Goal: Contribute content: Add original content to the website for others to see

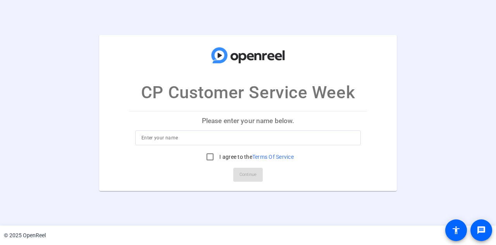
click at [216, 135] on input at bounding box center [248, 137] width 213 height 9
type input "[PERSON_NAME]"
click at [207, 155] on input "I agree to the Terms Of Service" at bounding box center [210, 157] width 16 height 16
checkbox input "true"
drag, startPoint x: 243, startPoint y: 176, endPoint x: 251, endPoint y: 159, distance: 18.9
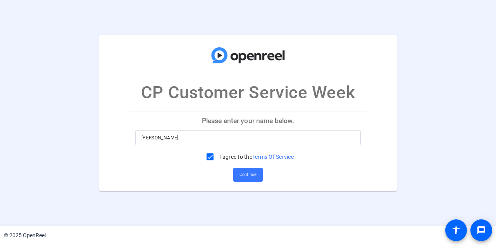
click at [243, 177] on span "Continue" at bounding box center [248, 175] width 17 height 12
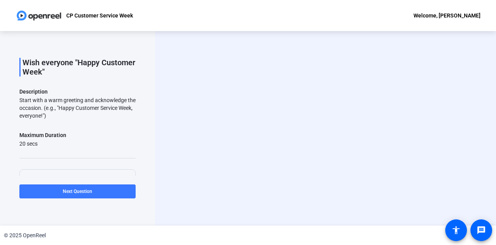
scroll to position [39, 0]
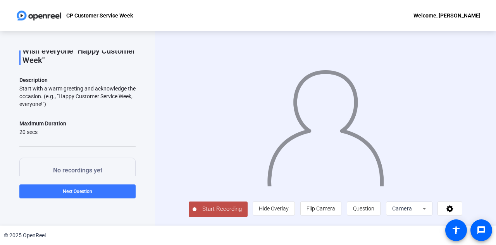
click at [426, 209] on icon at bounding box center [424, 208] width 9 height 9
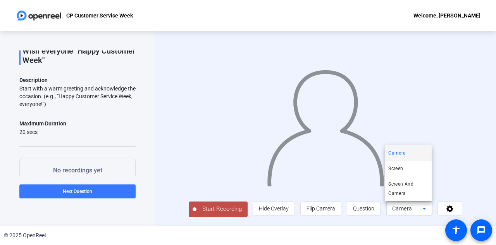
click at [464, 121] on div at bounding box center [248, 122] width 496 height 245
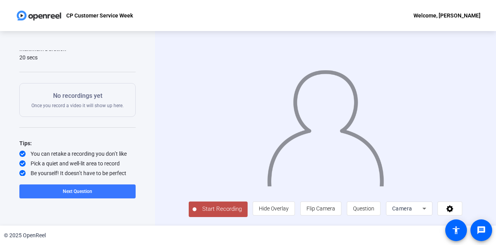
scroll to position [0, 0]
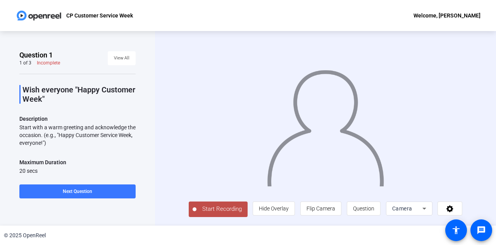
click at [224, 206] on span "Start Recording" at bounding box center [222, 208] width 51 height 9
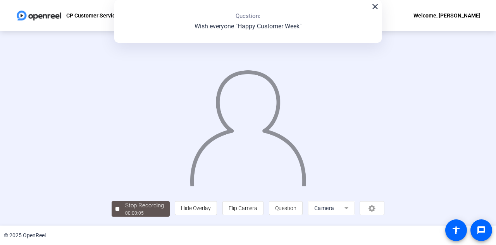
click at [376, 8] on mat-icon "close" at bounding box center [375, 6] width 9 height 9
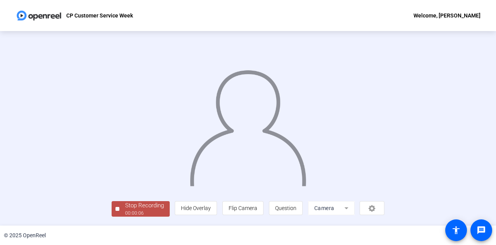
click at [118, 207] on div at bounding box center [118, 209] width 4 height 4
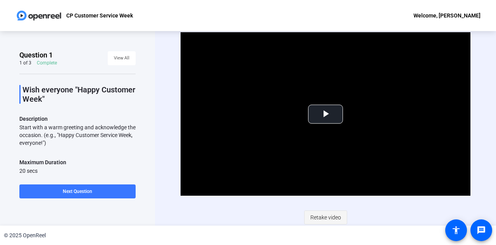
click at [325, 214] on span "Retake video" at bounding box center [326, 217] width 31 height 15
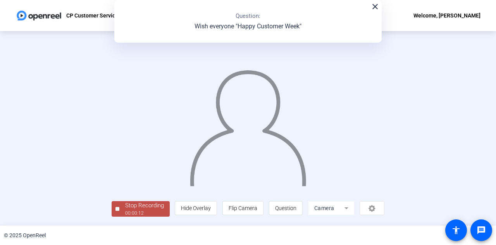
click at [373, 11] on div "close Question: Wish everyone "Happy Customer Week"" at bounding box center [248, 21] width 268 height 43
click at [375, 7] on mat-icon "close" at bounding box center [375, 6] width 9 height 9
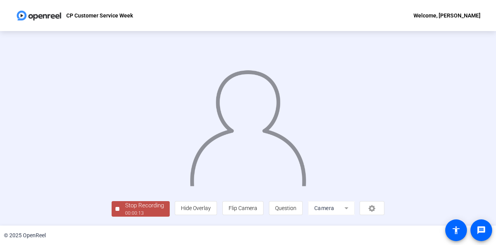
scroll to position [39, 0]
click at [125, 207] on div "Stop Recording" at bounding box center [144, 205] width 39 height 9
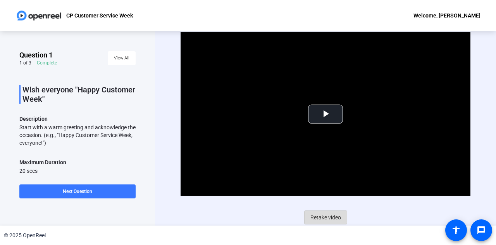
click at [322, 216] on span "Retake video" at bounding box center [326, 217] width 31 height 15
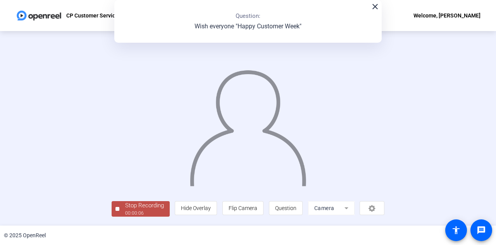
scroll to position [39, 0]
click at [125, 212] on div "00:00:07" at bounding box center [144, 212] width 39 height 7
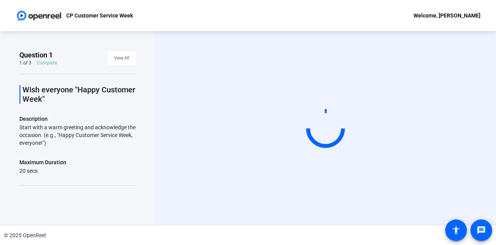
scroll to position [0, 0]
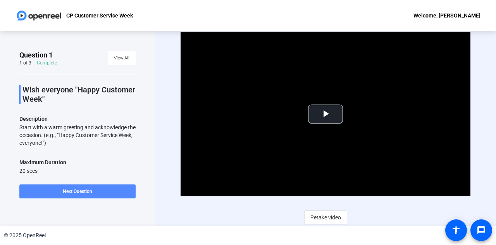
click at [89, 191] on span "Next Question" at bounding box center [77, 190] width 29 height 5
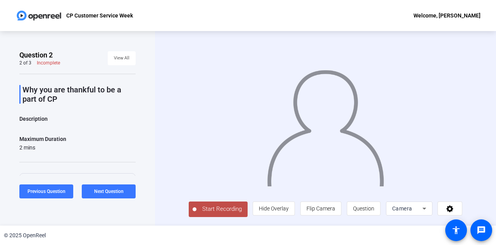
click at [214, 211] on span "Start Recording" at bounding box center [222, 208] width 51 height 9
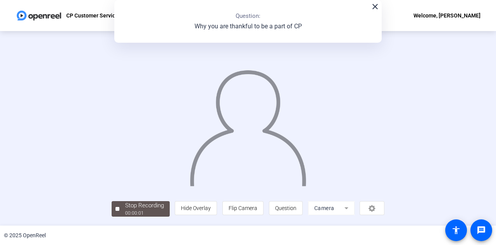
scroll to position [27, 0]
click at [125, 210] on div "Stop Recording" at bounding box center [144, 205] width 39 height 9
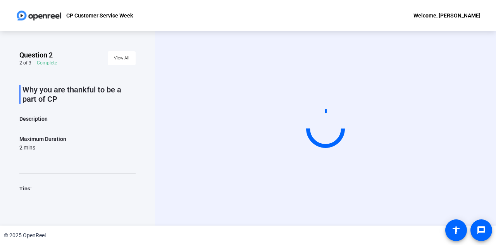
scroll to position [0, 0]
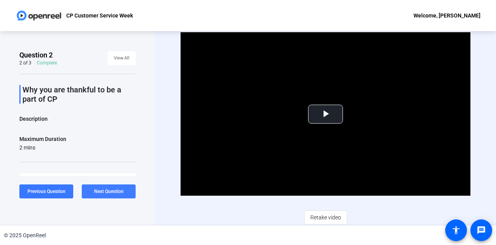
click at [103, 191] on span "Next Question" at bounding box center [108, 190] width 29 height 5
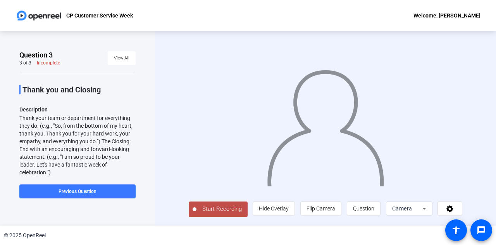
click at [213, 210] on span "Start Recording" at bounding box center [222, 208] width 51 height 9
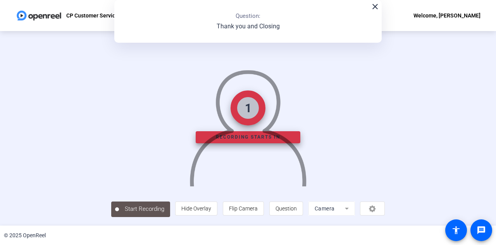
scroll to position [35, 0]
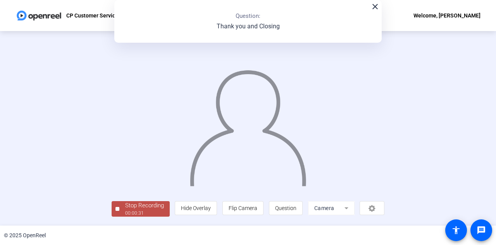
click at [125, 216] on div "00:00:31" at bounding box center [144, 212] width 39 height 7
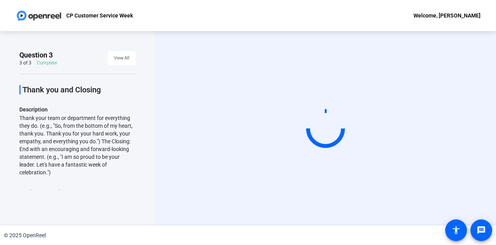
scroll to position [0, 0]
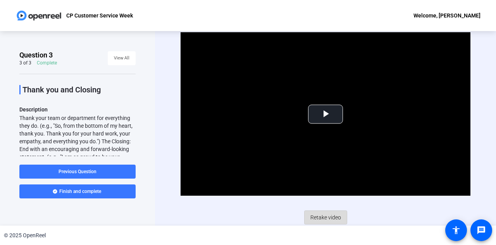
click at [323, 216] on span "Retake video" at bounding box center [326, 217] width 31 height 15
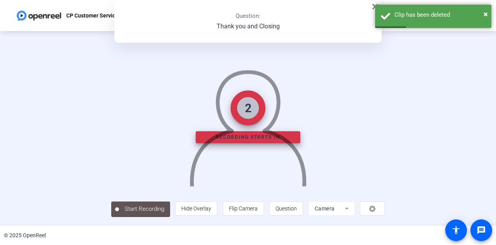
scroll to position [32, 0]
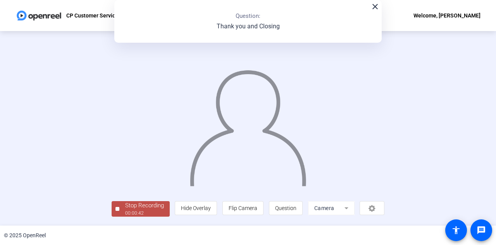
click at [125, 210] on div "Stop Recording" at bounding box center [144, 205] width 39 height 9
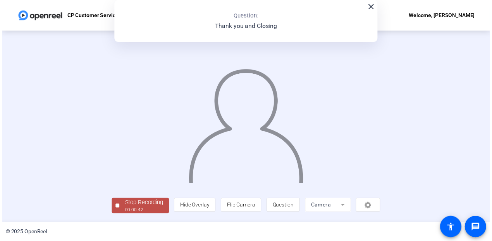
scroll to position [0, 0]
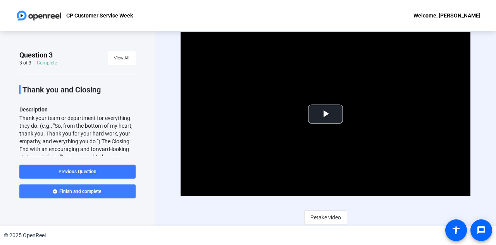
click at [78, 190] on span "Finish and complete" at bounding box center [80, 191] width 42 height 6
